Goal: Task Accomplishment & Management: Use online tool/utility

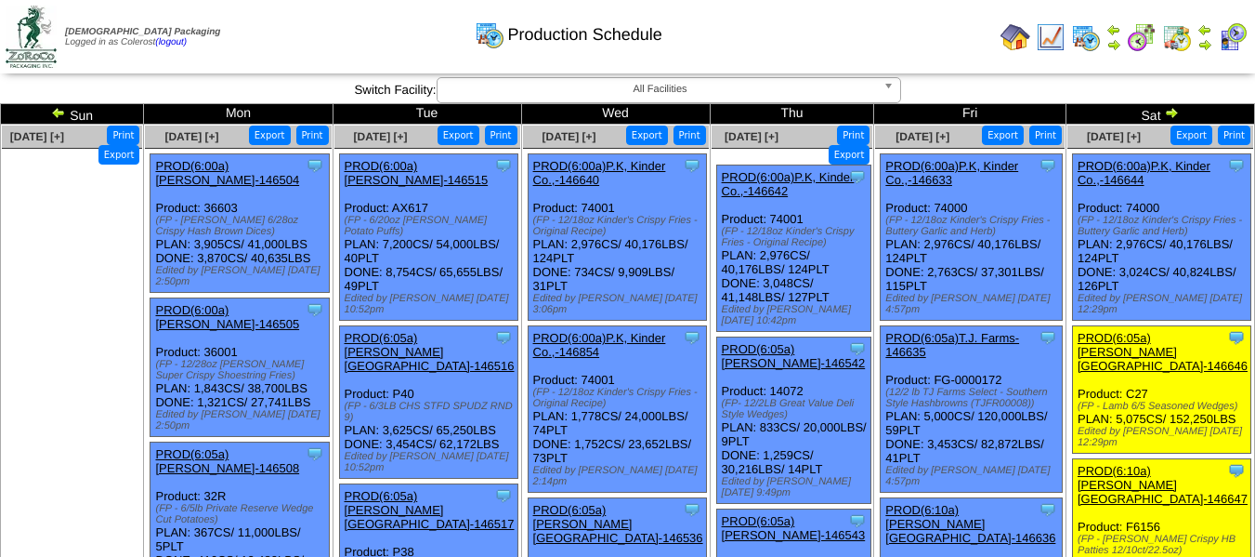
click at [1173, 158] on div "Clone Item PROD(6:00a)P.K, Kinder Co.,-146644 P.K, Kinder Co., Inc. ScheduleID:…" at bounding box center [1161, 237] width 178 height 166
click at [1168, 168] on link "PROD(6:00a)P.K, Kinder Co.,-146644" at bounding box center [1144, 173] width 133 height 28
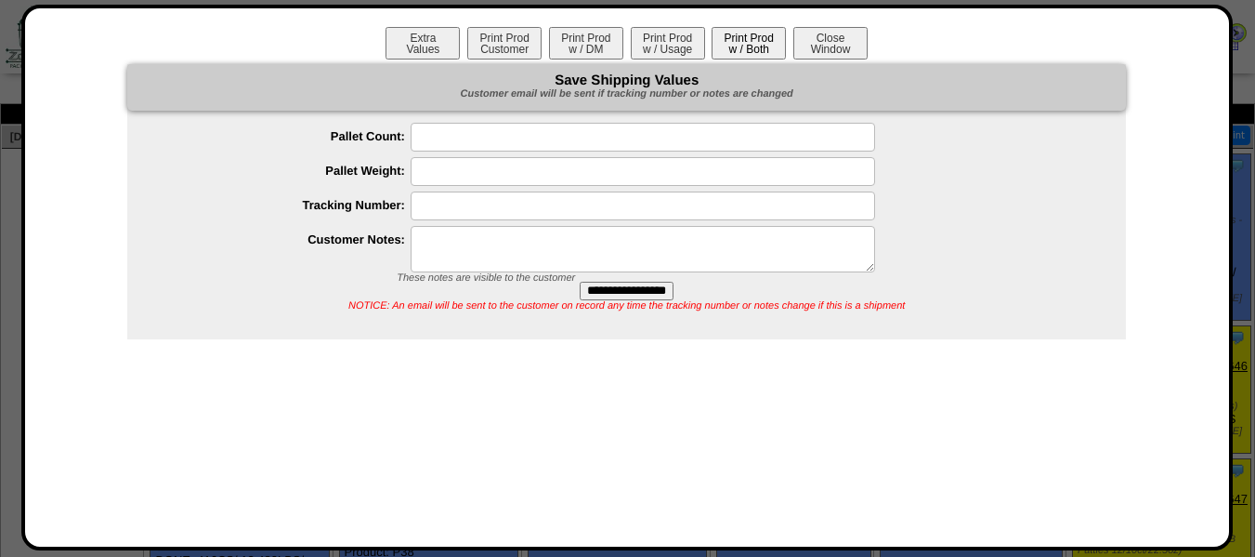
click at [729, 42] on button "Print Prod w / Both" at bounding box center [749, 43] width 74 height 33
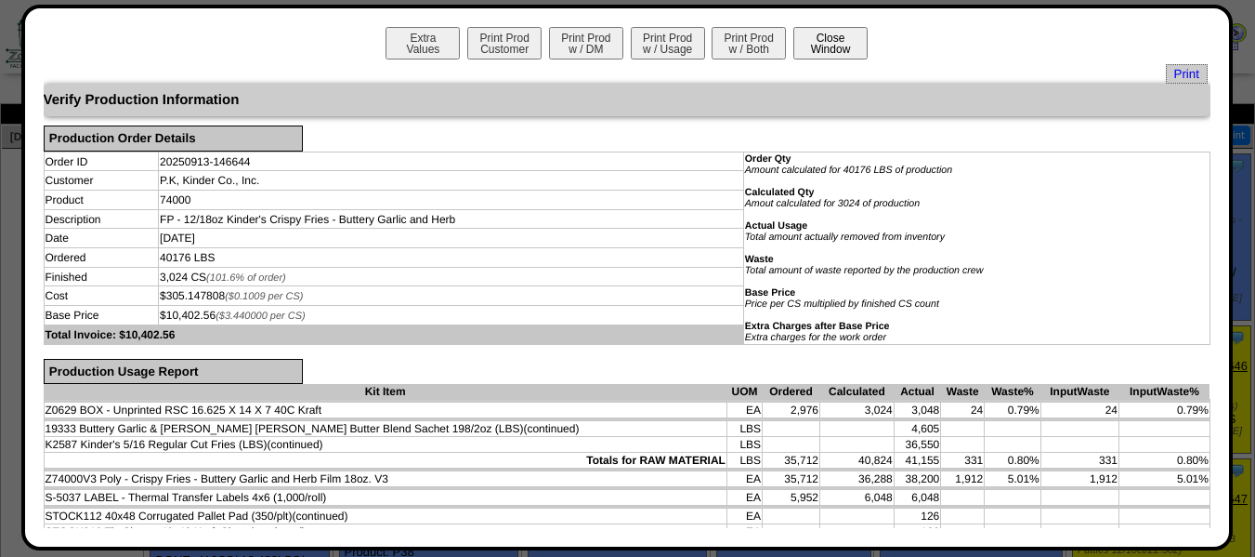
click at [827, 49] on button "Close Window" at bounding box center [830, 43] width 74 height 33
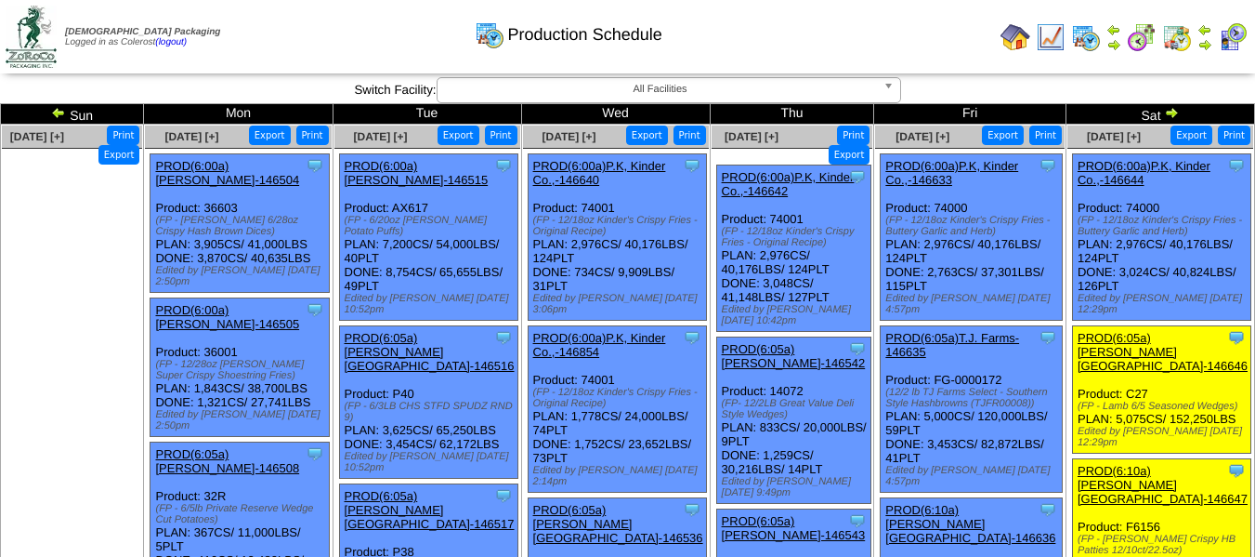
click at [964, 167] on link "PROD(6:00a)P.K, Kinder Co.,-146633" at bounding box center [951, 173] width 133 height 28
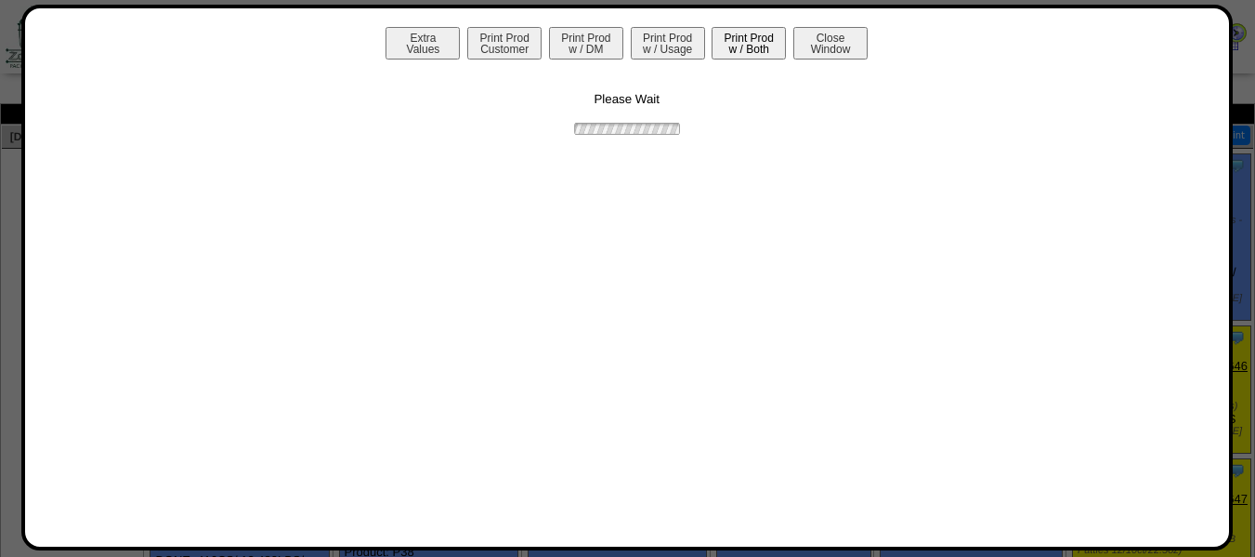
click at [739, 46] on button "Print Prod w / Both" at bounding box center [749, 43] width 74 height 33
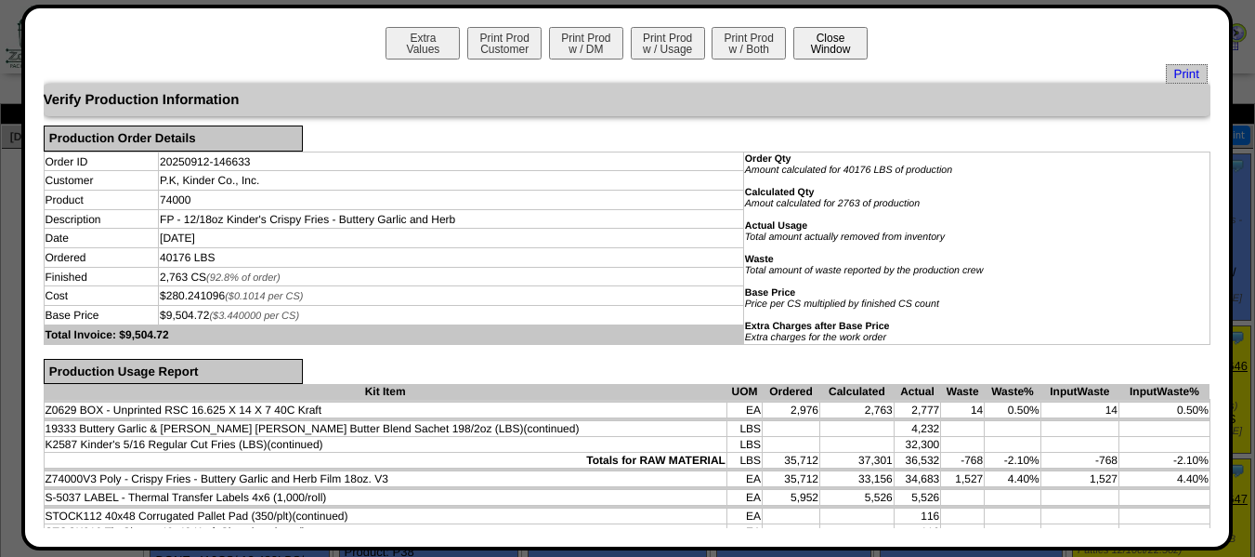
click at [807, 45] on button "Close Window" at bounding box center [830, 43] width 74 height 33
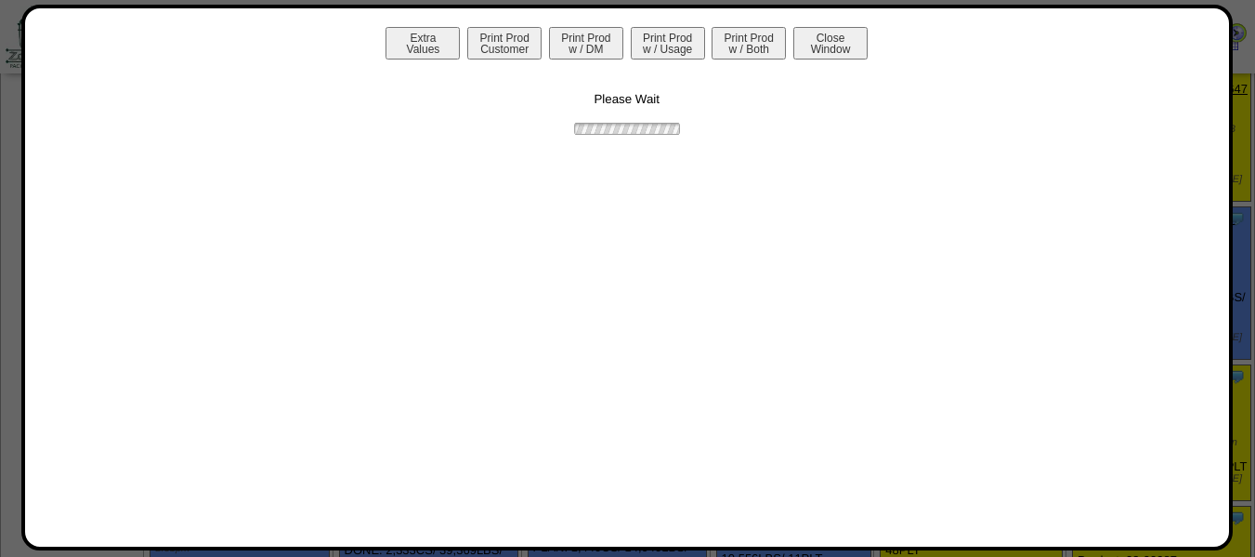
scroll to position [465, 0]
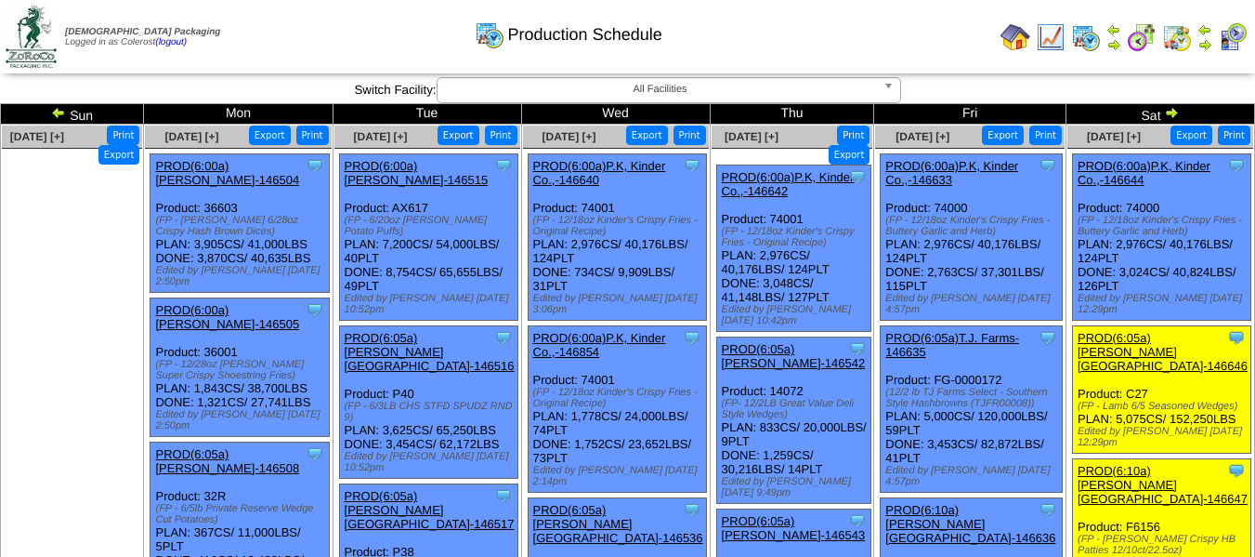
click at [1149, 161] on link "PROD(6:00a)P.K, Kinder Co.,-146644" at bounding box center [1144, 173] width 133 height 28
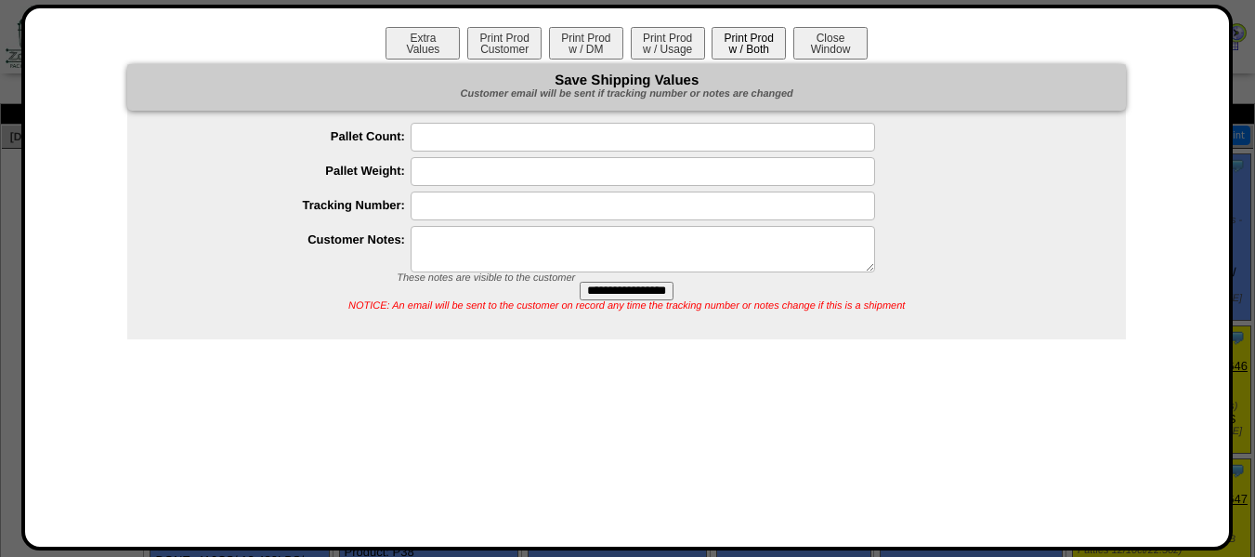
click at [771, 51] on button "Print Prod w / Both" at bounding box center [749, 43] width 74 height 33
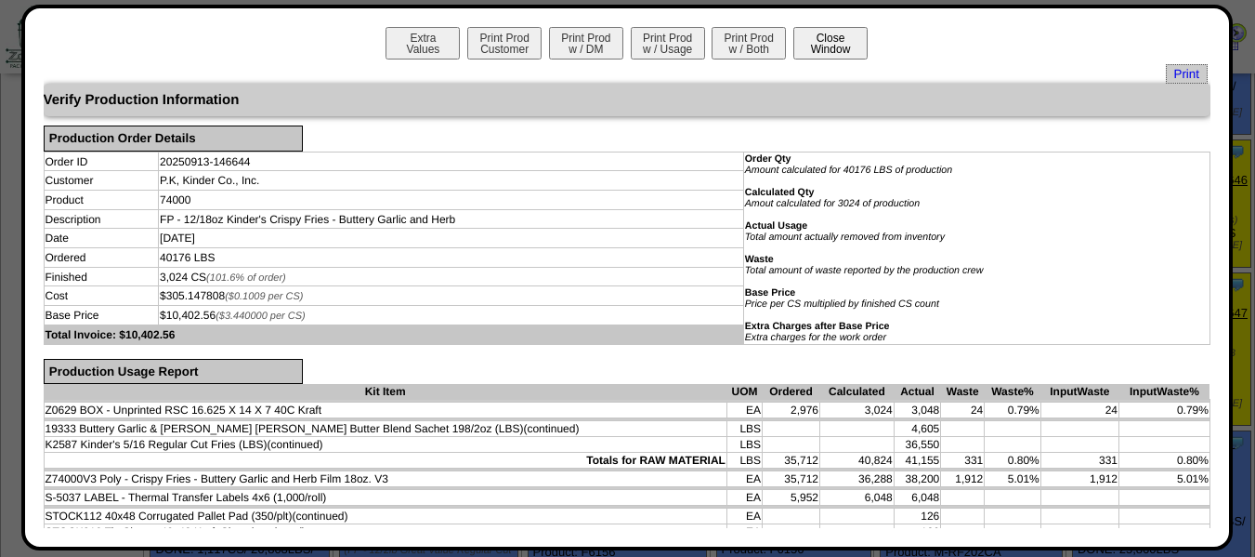
click at [838, 46] on button "Close Window" at bounding box center [830, 43] width 74 height 33
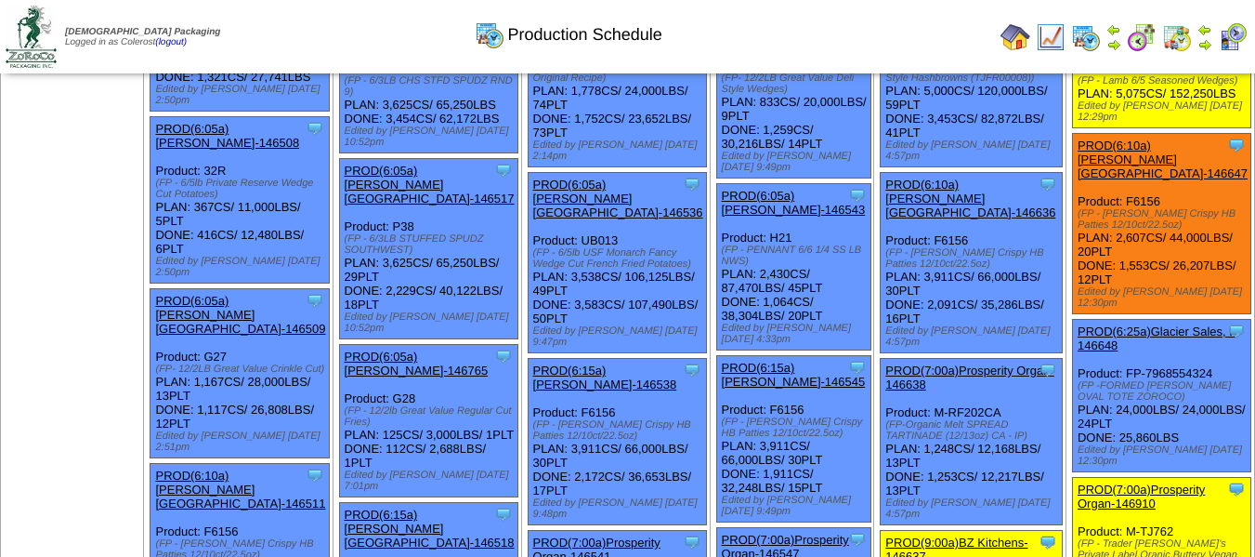
scroll to position [372, 0]
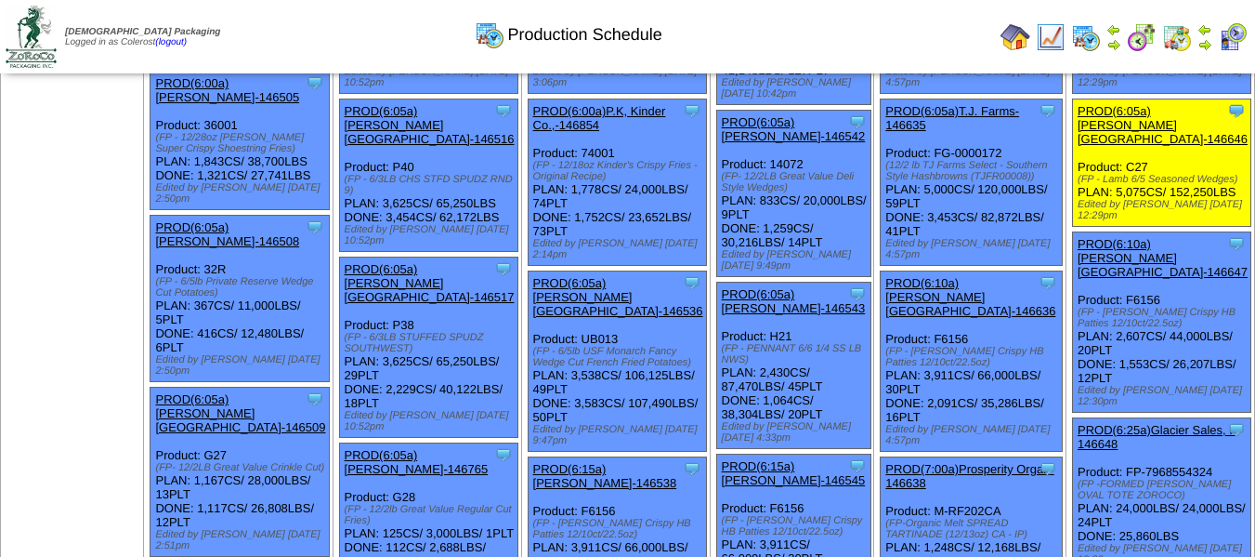
scroll to position [186, 0]
